Goal: Transaction & Acquisition: Purchase product/service

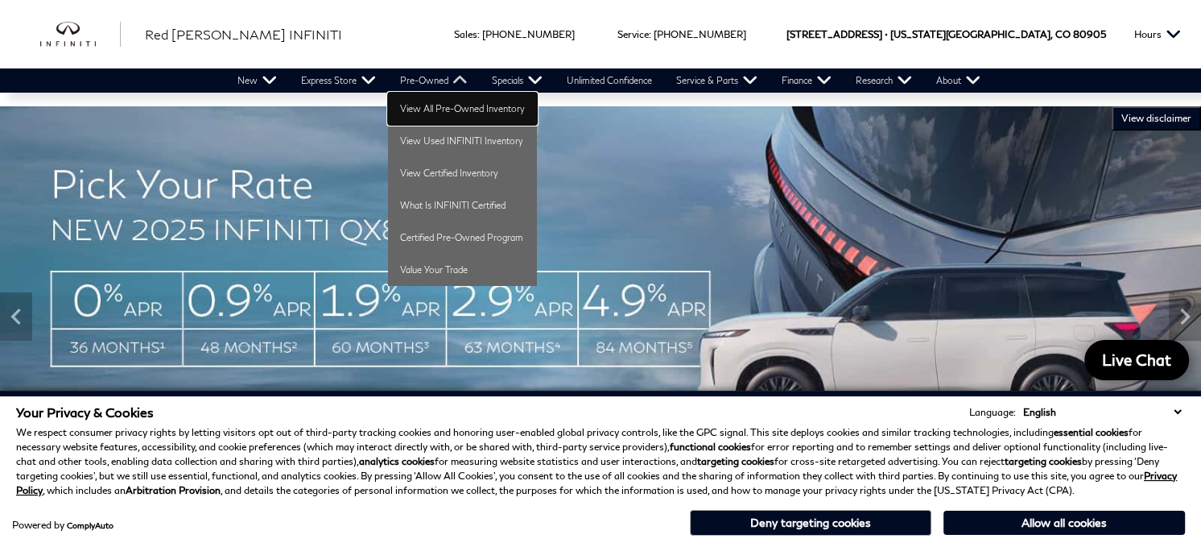
click at [427, 110] on link "View All Pre-Owned Inventory" at bounding box center [462, 109] width 149 height 32
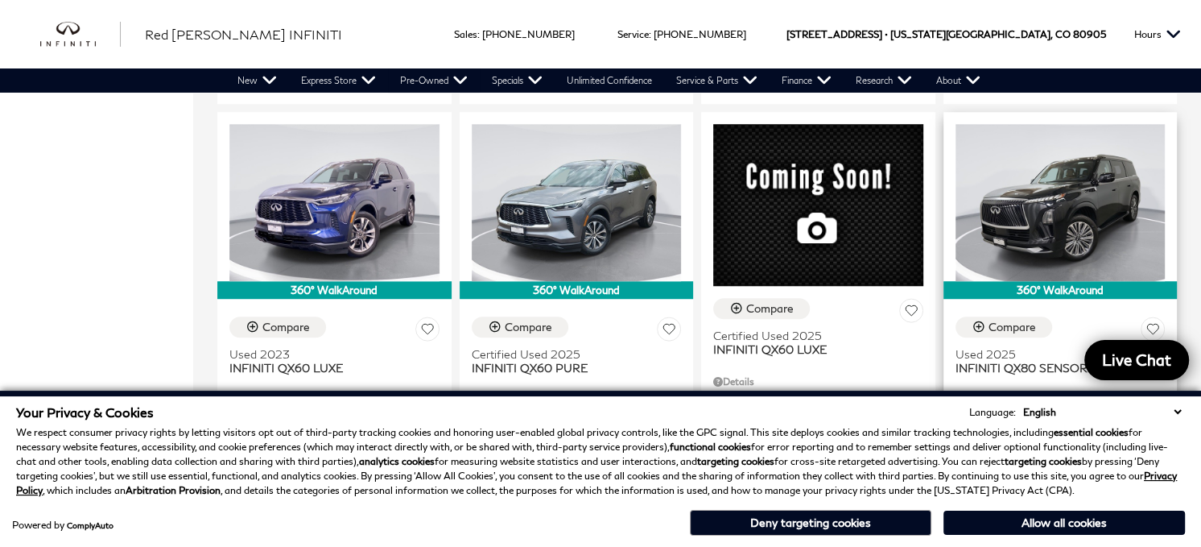
scroll to position [1047, 0]
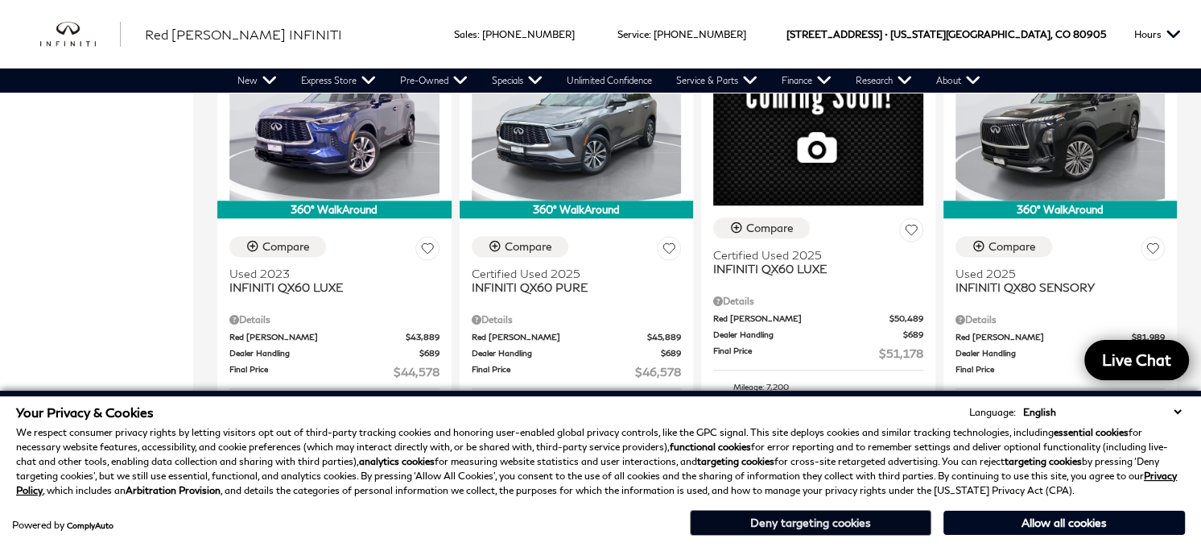
click at [883, 528] on button "Deny targeting cookies" at bounding box center [811, 523] width 242 height 26
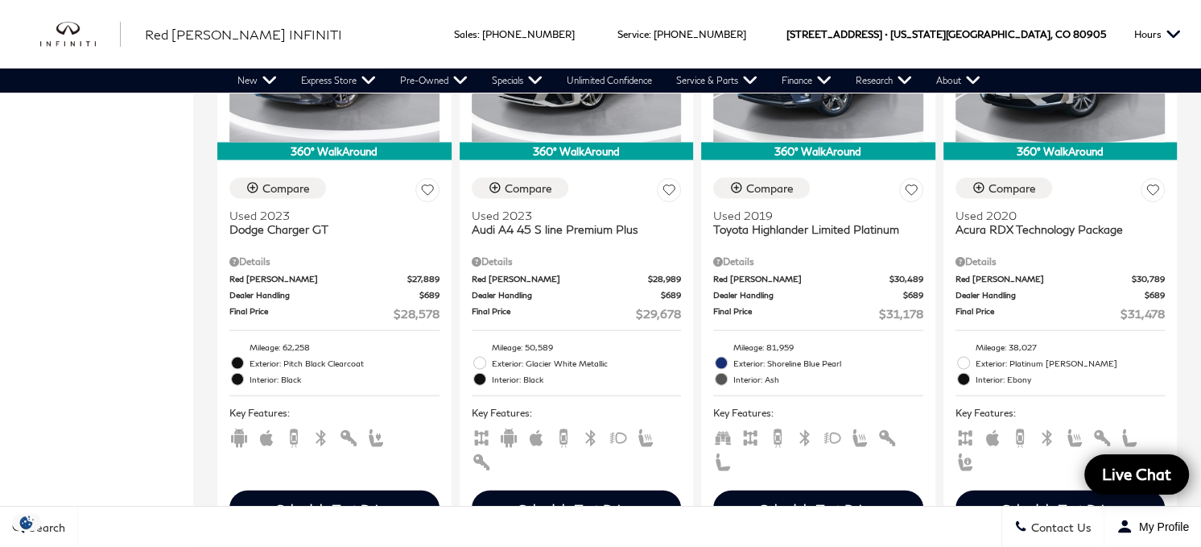
scroll to position [2979, 0]
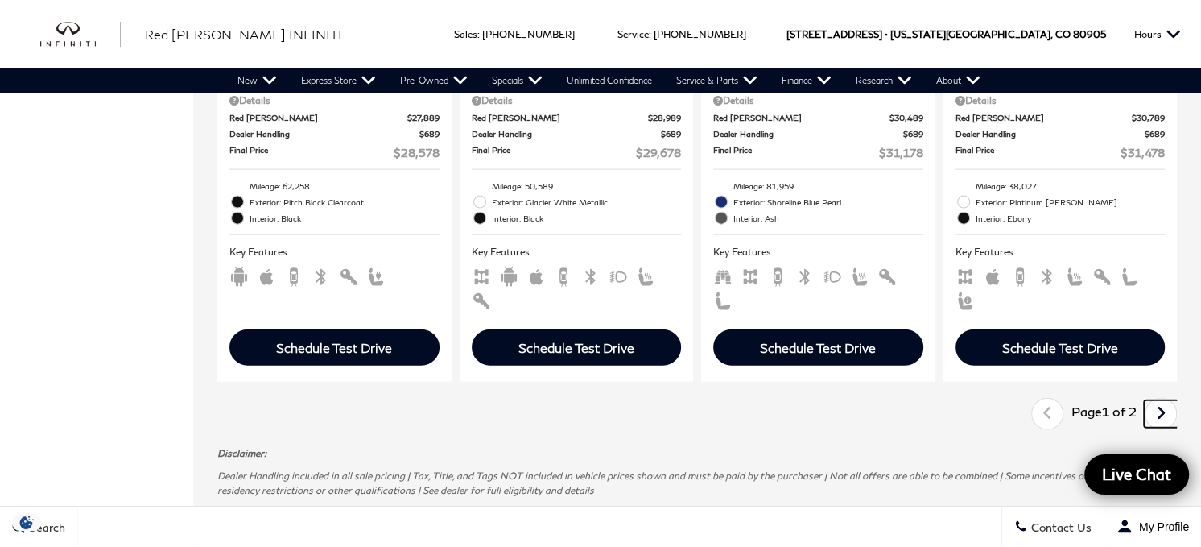
click at [1167, 400] on icon "next page" at bounding box center [1161, 413] width 10 height 26
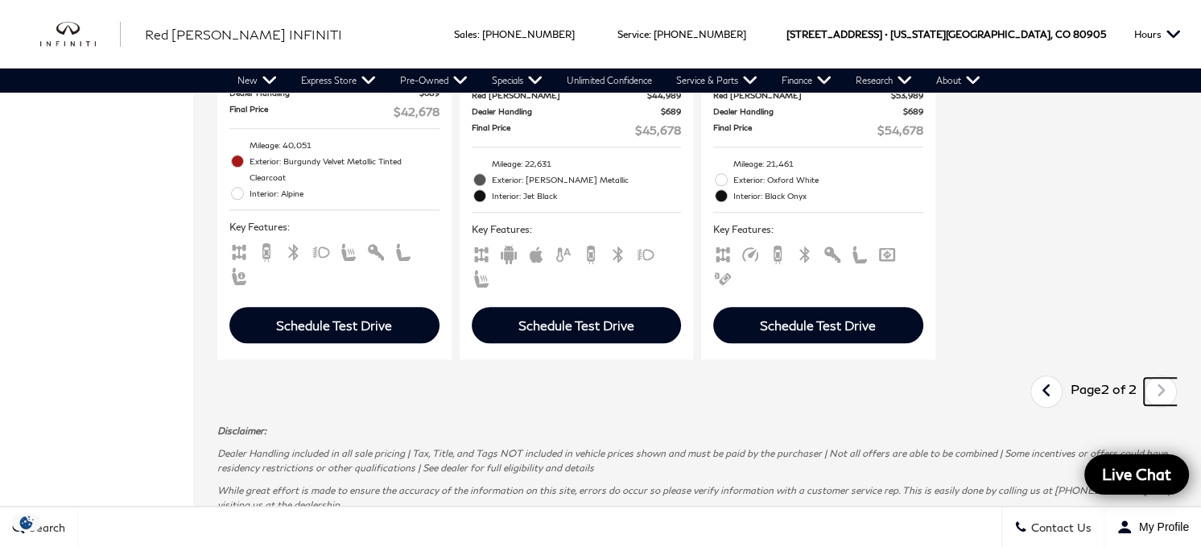
scroll to position [1369, 0]
